Goal: Information Seeking & Learning: Check status

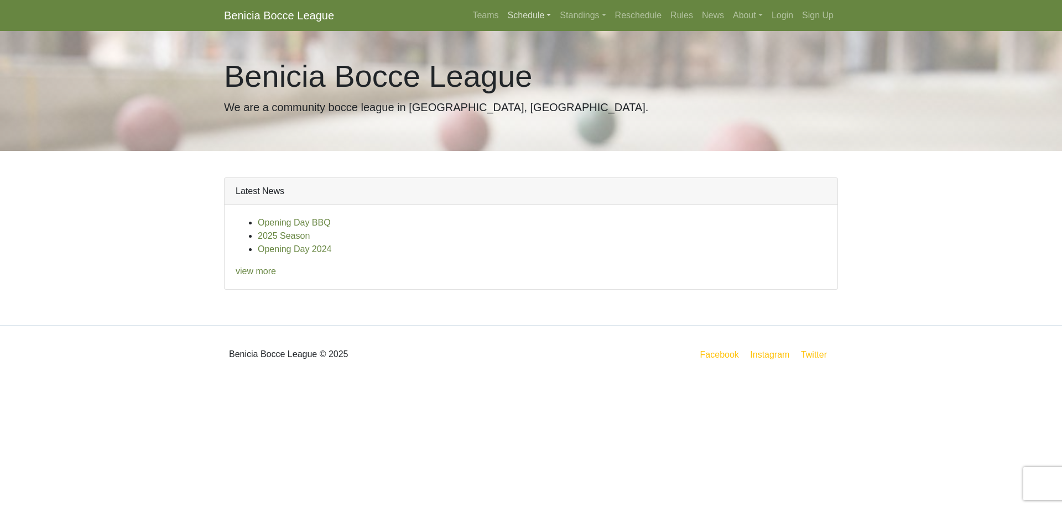
click at [514, 17] on link "Schedule" at bounding box center [529, 15] width 53 height 22
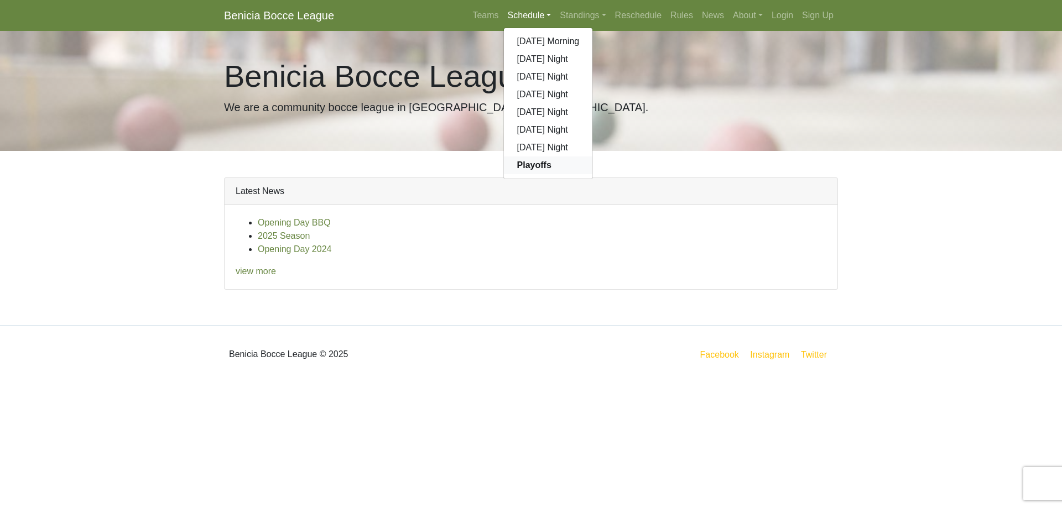
click at [534, 166] on strong "Playoffs" at bounding box center [534, 164] width 34 height 9
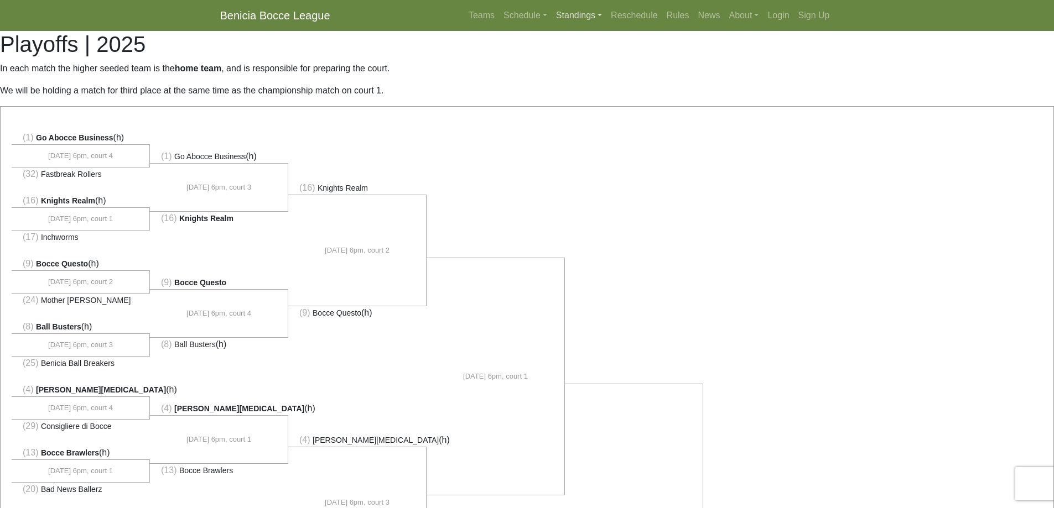
click at [567, 16] on link "Standings" at bounding box center [579, 15] width 55 height 22
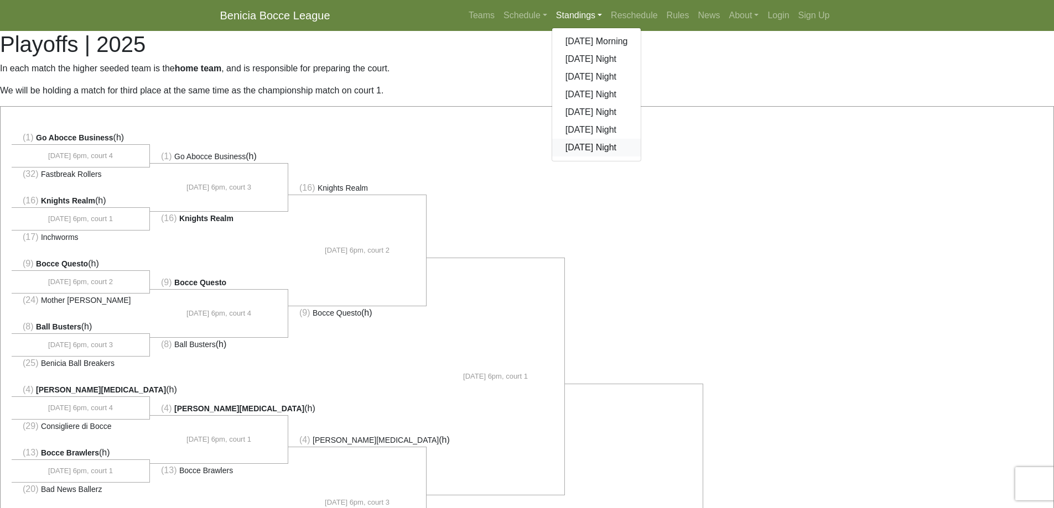
click at [590, 151] on link "[DATE] Night" at bounding box center [596, 148] width 89 height 18
